Goal: Task Accomplishment & Management: Manage account settings

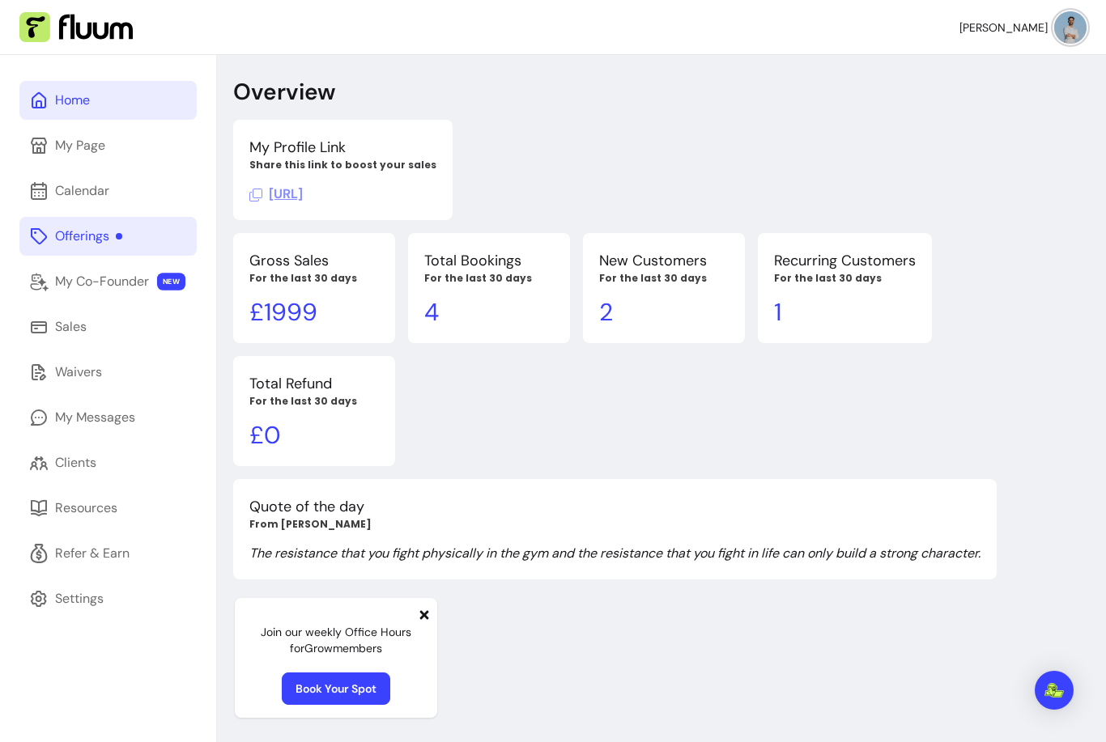
click at [77, 238] on div "Offerings" at bounding box center [88, 236] width 67 height 19
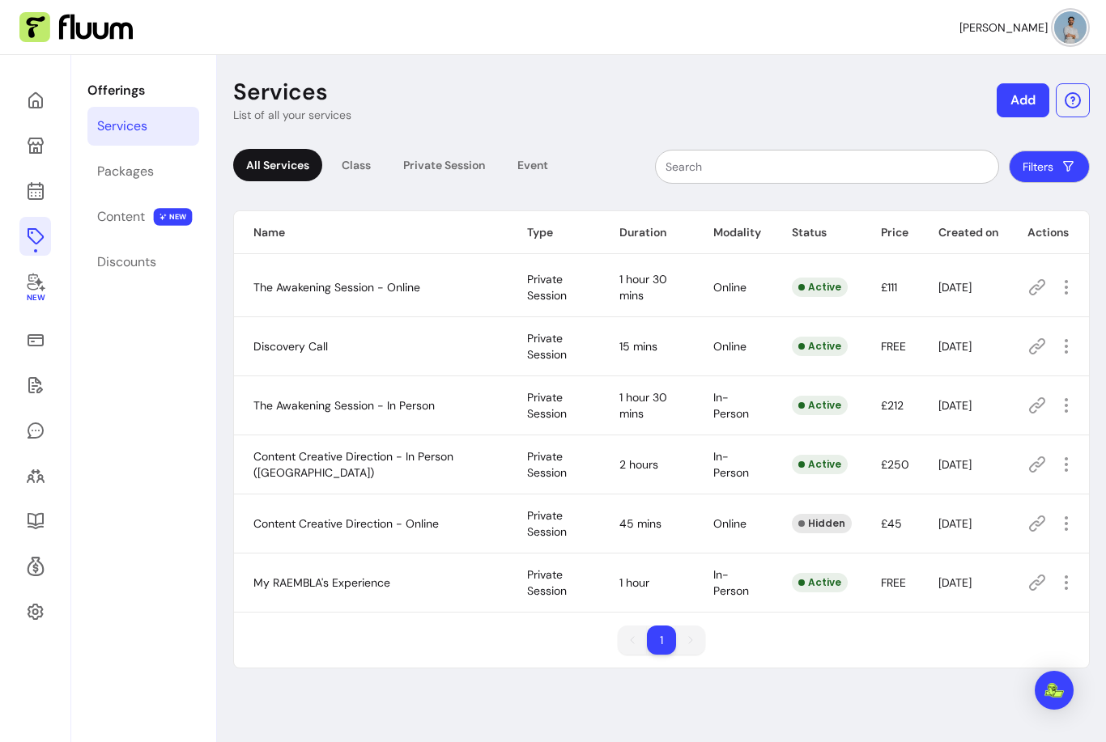
click at [1027, 356] on div at bounding box center [1053, 346] width 52 height 26
click at [1035, 343] on icon at bounding box center [1036, 346] width 19 height 19
click at [35, 195] on icon at bounding box center [35, 190] width 19 height 19
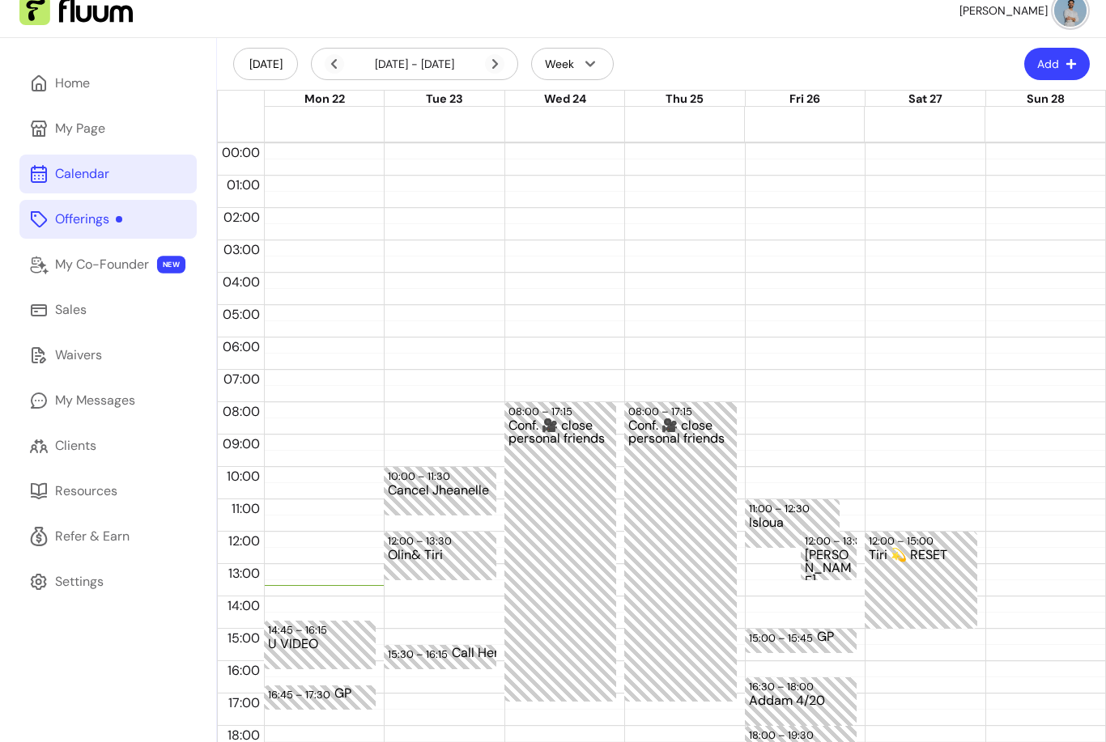
scroll to position [21, 0]
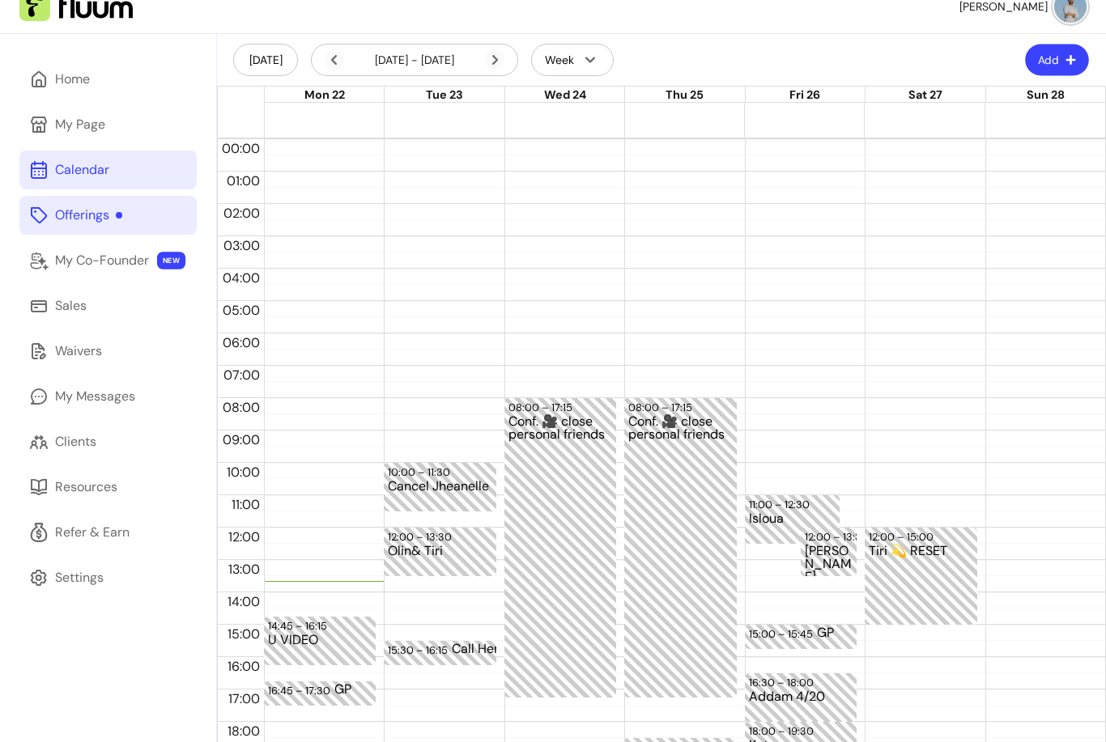
click at [1049, 62] on button "Add" at bounding box center [1057, 61] width 64 height 32
click at [989, 125] on span "Add Appointment" at bounding box center [1017, 128] width 118 height 16
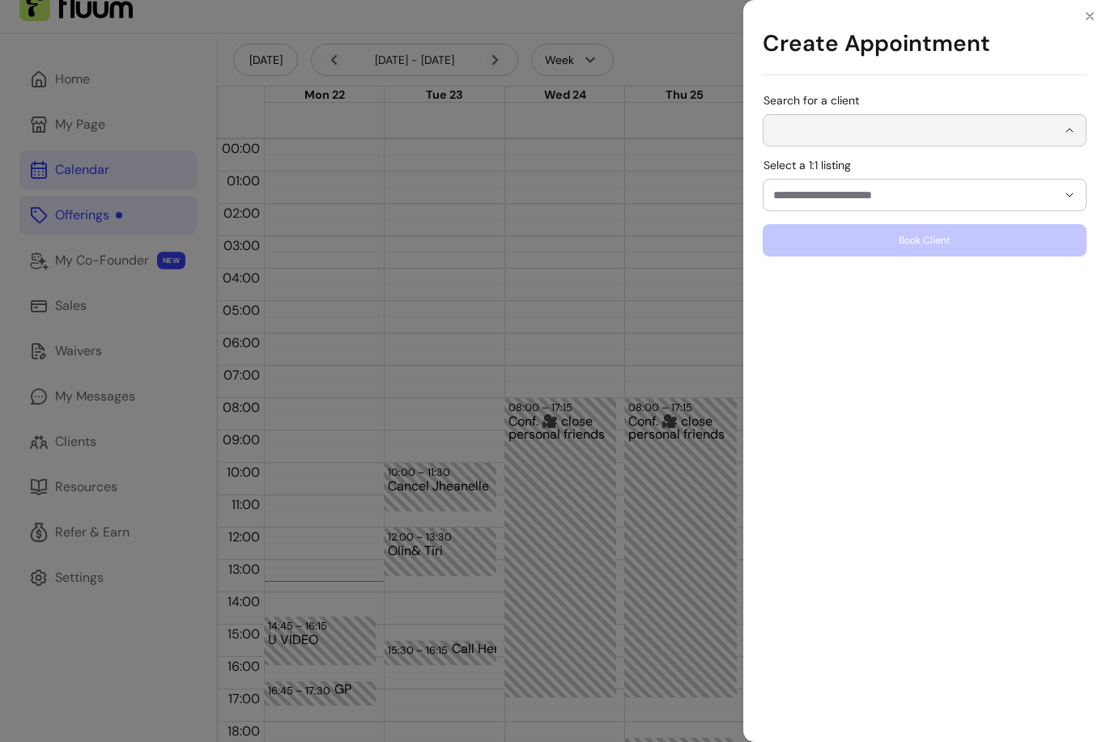
click at [920, 134] on input "Search for a client" at bounding box center [914, 130] width 283 height 16
type input "*"
